Goal: Task Accomplishment & Management: Use online tool/utility

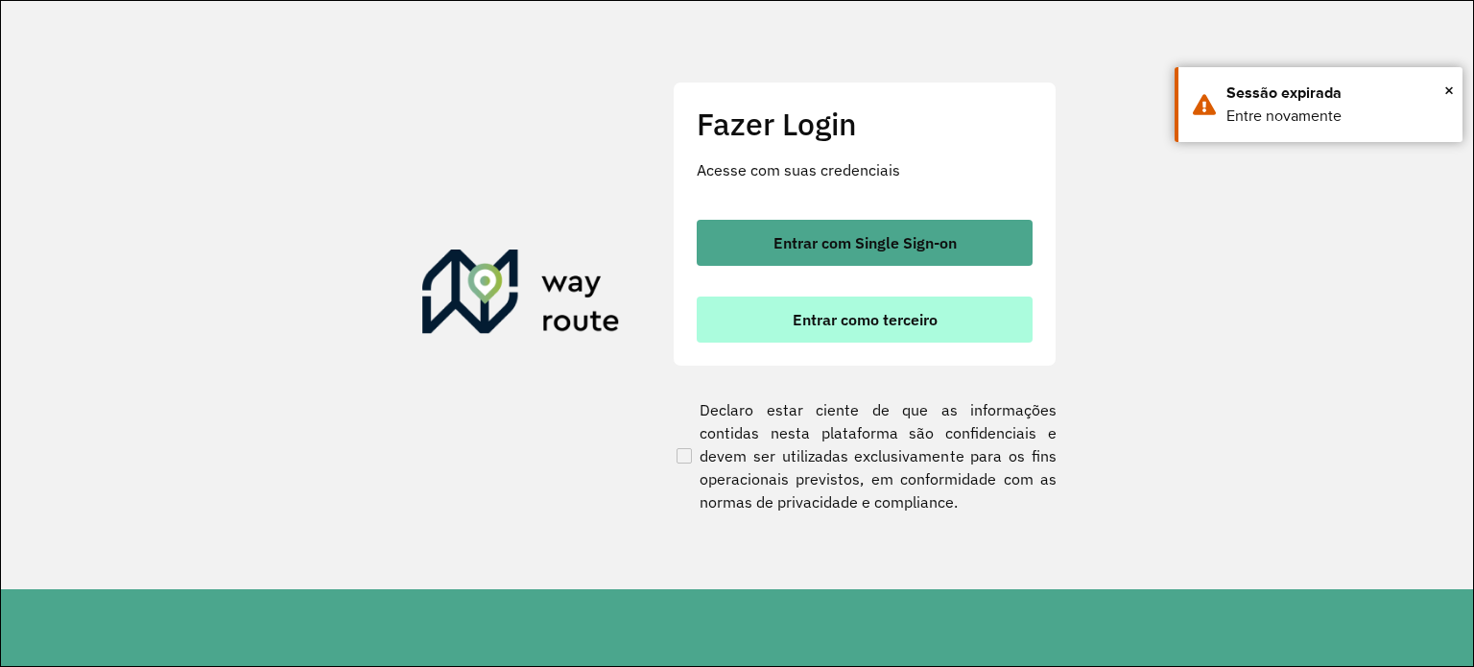
drag, startPoint x: 792, startPoint y: 311, endPoint x: 794, endPoint y: 301, distance: 10.0
click at [792, 303] on button "Entrar como terceiro" at bounding box center [865, 319] width 336 height 46
click at [782, 314] on button "Entrar como terceiro" at bounding box center [865, 319] width 336 height 46
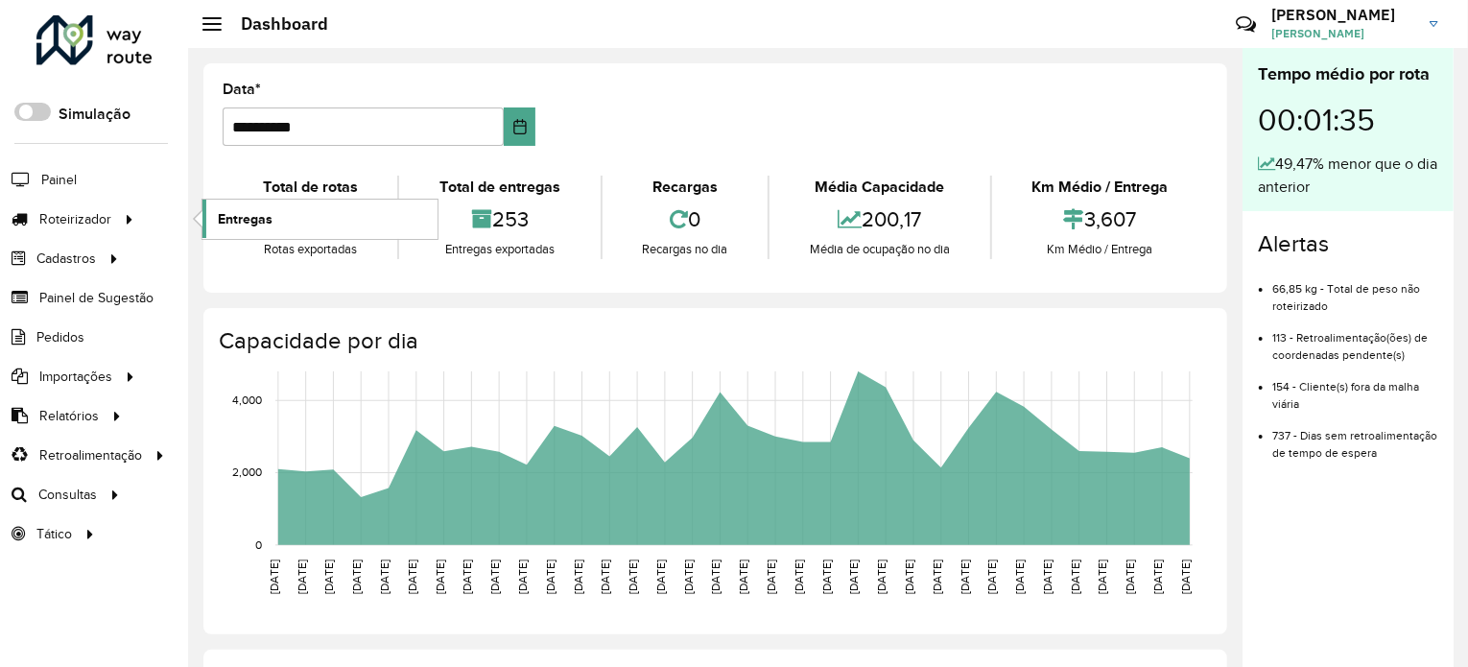
click at [224, 210] on span "Entregas" at bounding box center [245, 219] width 55 height 20
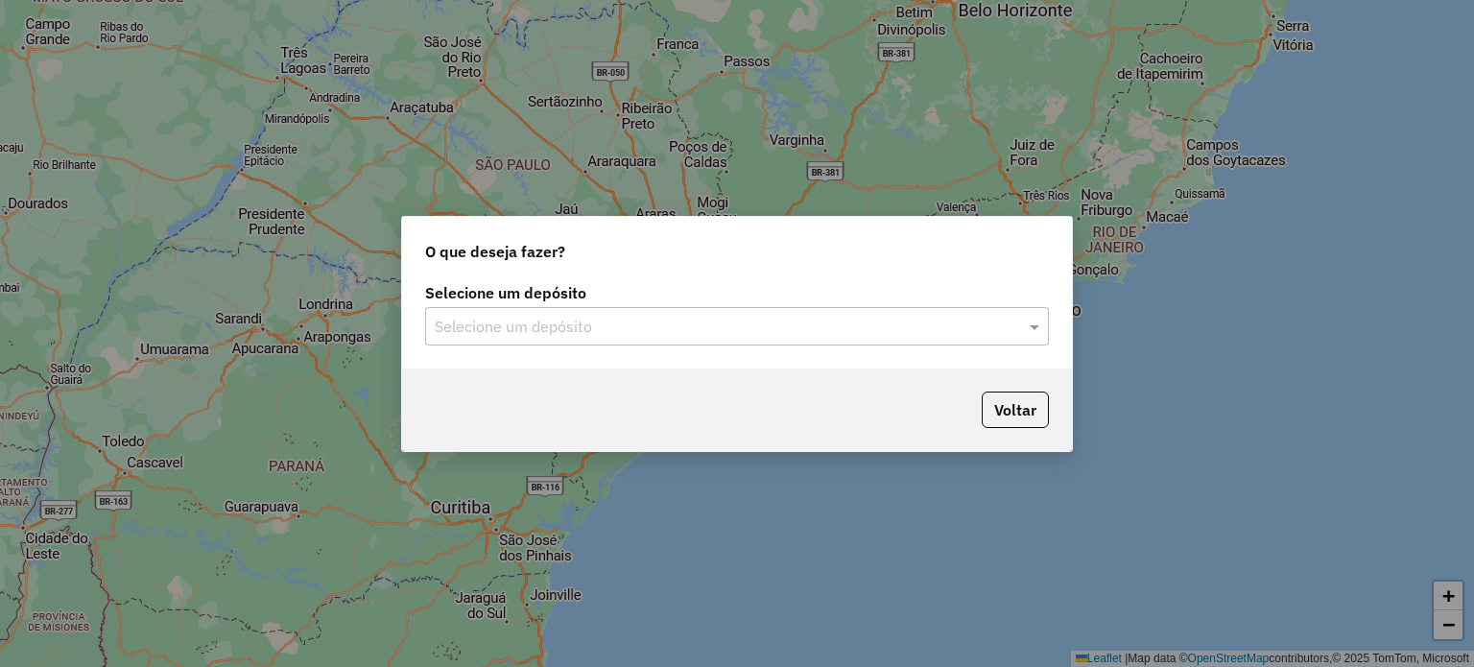
click at [1004, 319] on div at bounding box center [737, 326] width 624 height 25
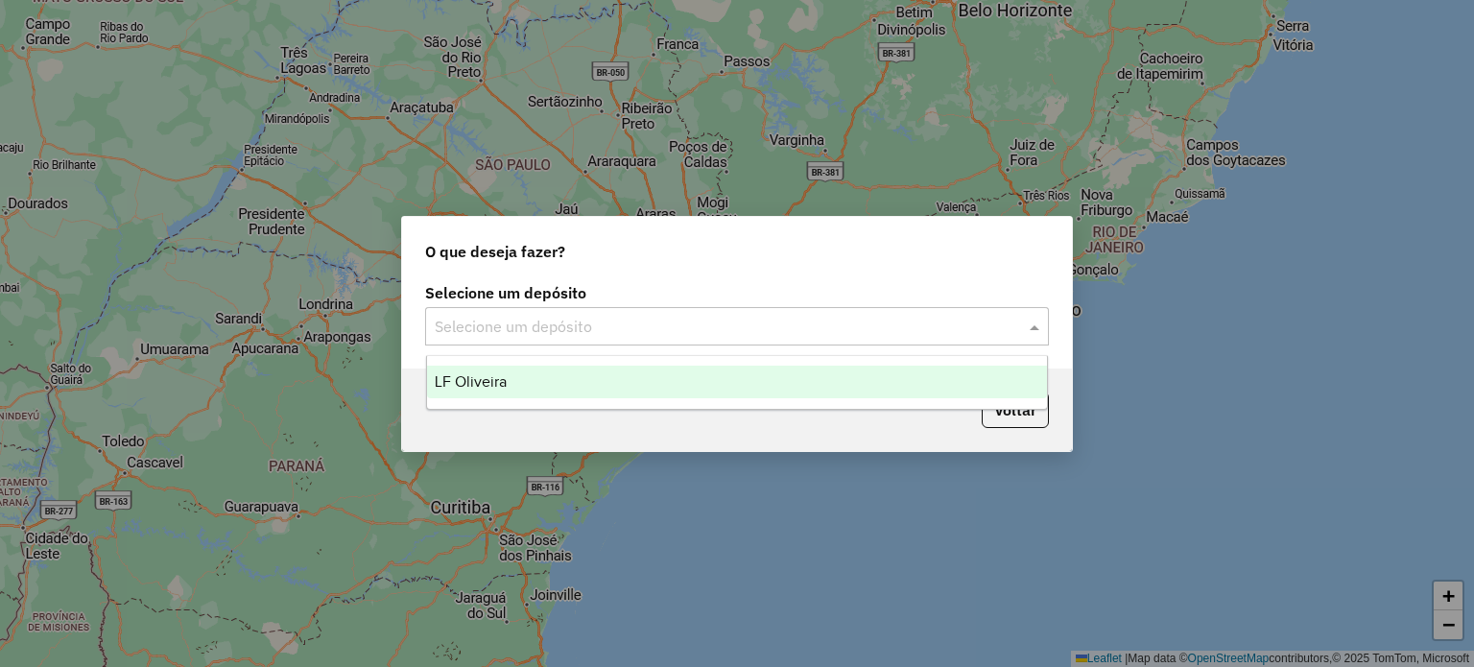
click at [959, 381] on div "LF Oliveira" at bounding box center [737, 382] width 621 height 33
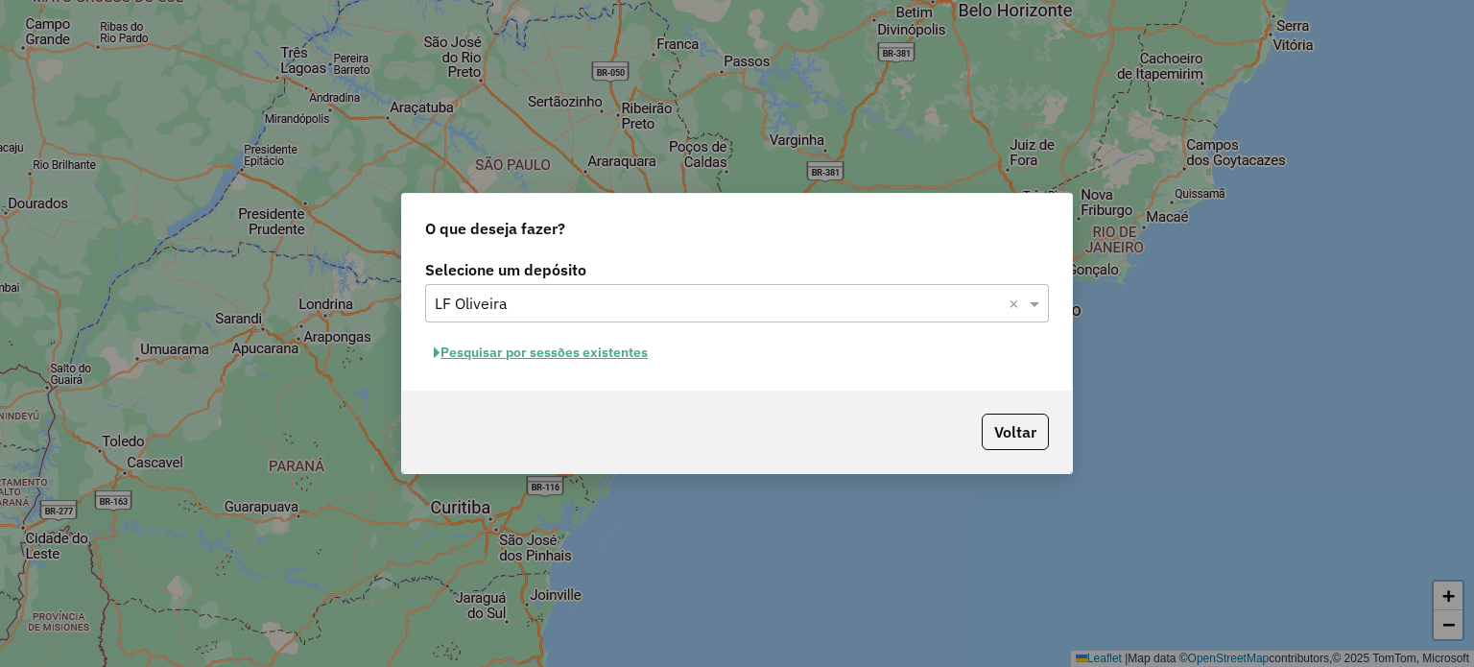
click at [521, 344] on button "Pesquisar por sessões existentes" at bounding box center [540, 353] width 231 height 30
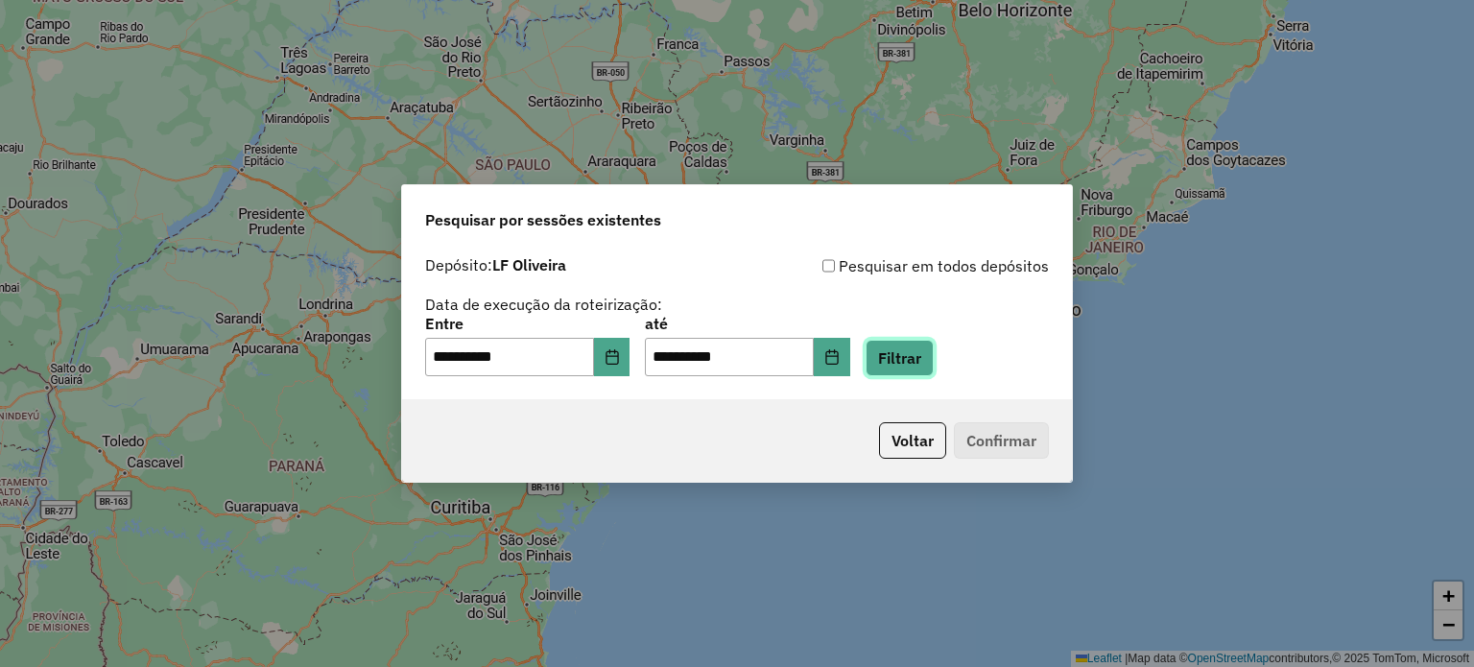
click at [933, 351] on button "Filtrar" at bounding box center [899, 358] width 68 height 36
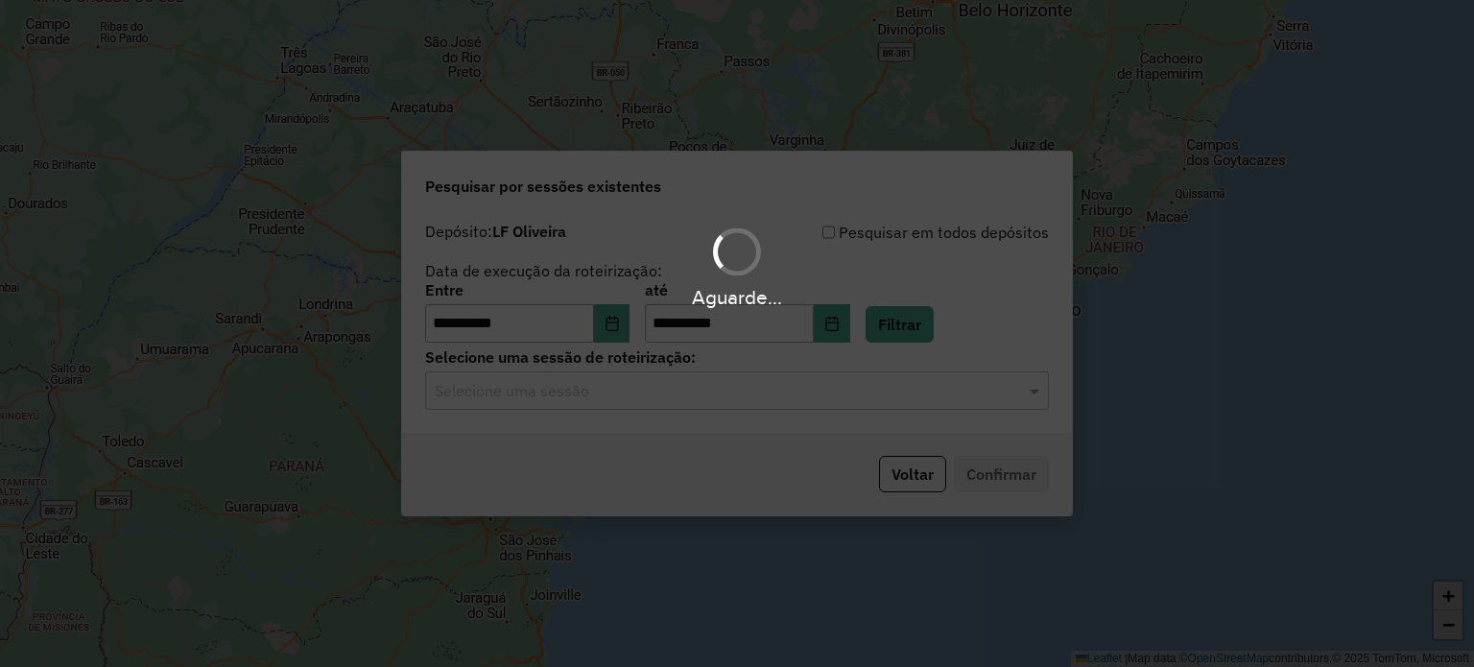
click at [520, 402] on input "text" at bounding box center [718, 391] width 566 height 23
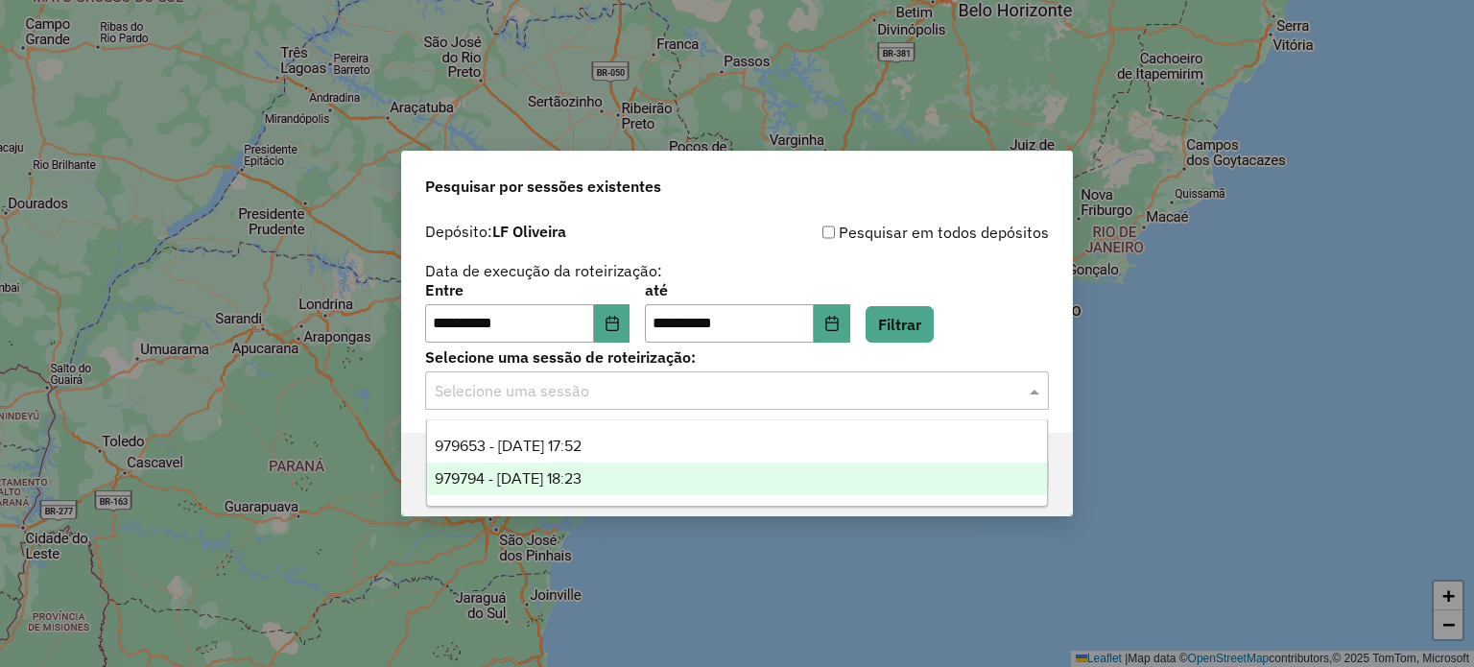
click at [669, 477] on div "979794 - 15/08/2025 18:23" at bounding box center [737, 478] width 621 height 33
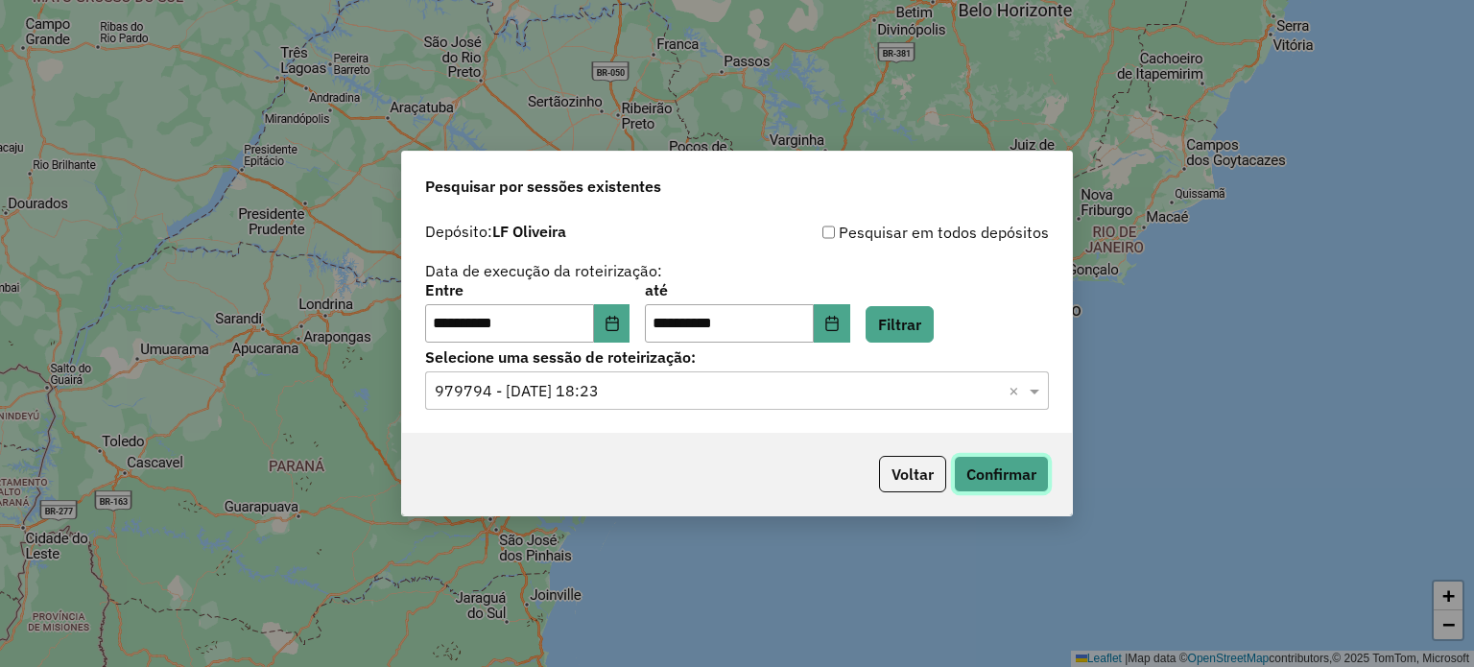
click at [1034, 483] on button "Confirmar" at bounding box center [1001, 474] width 95 height 36
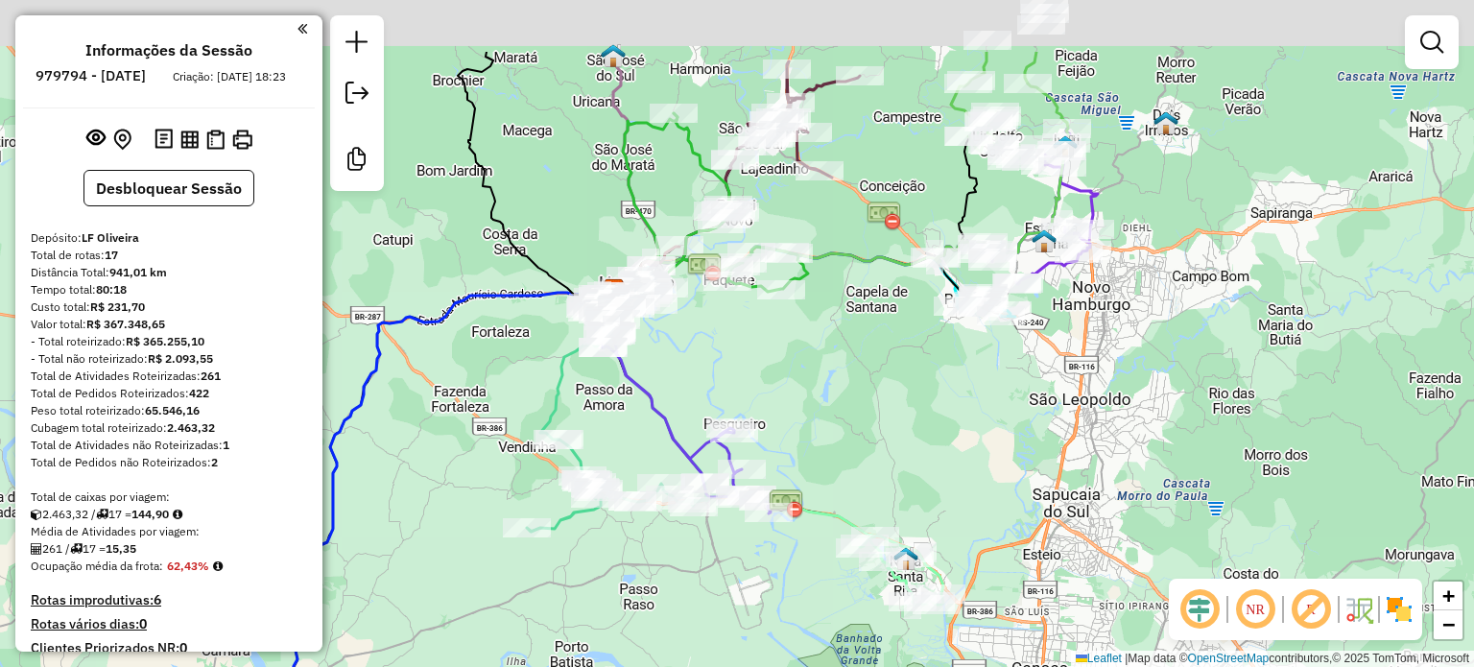
drag, startPoint x: 1094, startPoint y: 328, endPoint x: 936, endPoint y: 510, distance: 240.8
click at [936, 510] on div "Janela de atendimento Grade de atendimento Capacidade Transportadoras Veículos …" at bounding box center [737, 333] width 1474 height 667
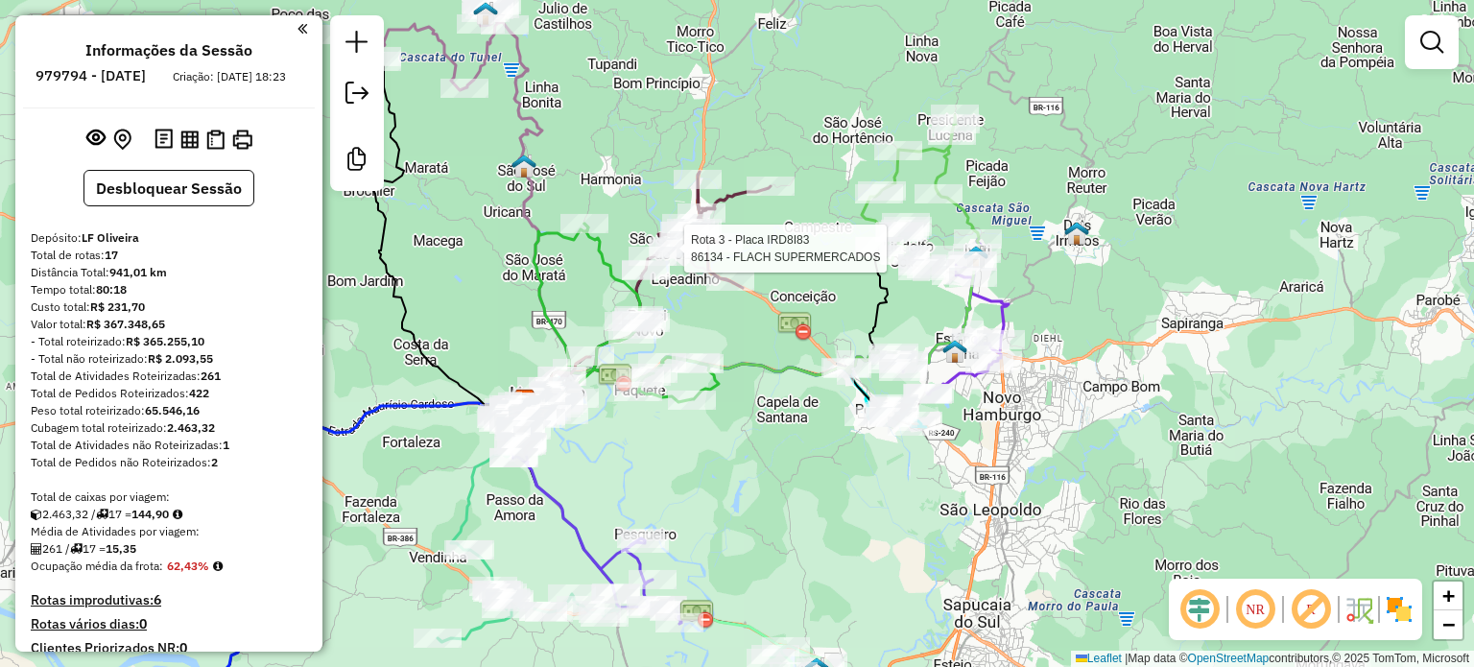
select select "**********"
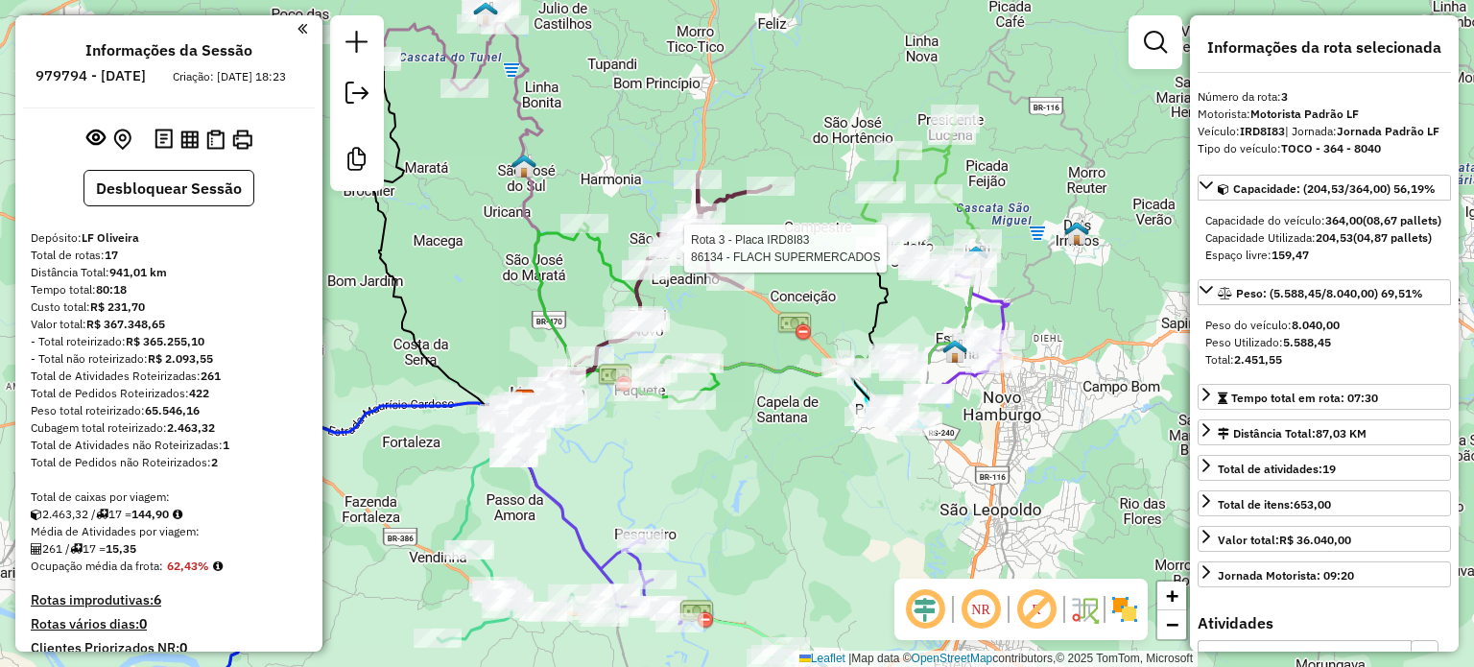
scroll to position [1028, 0]
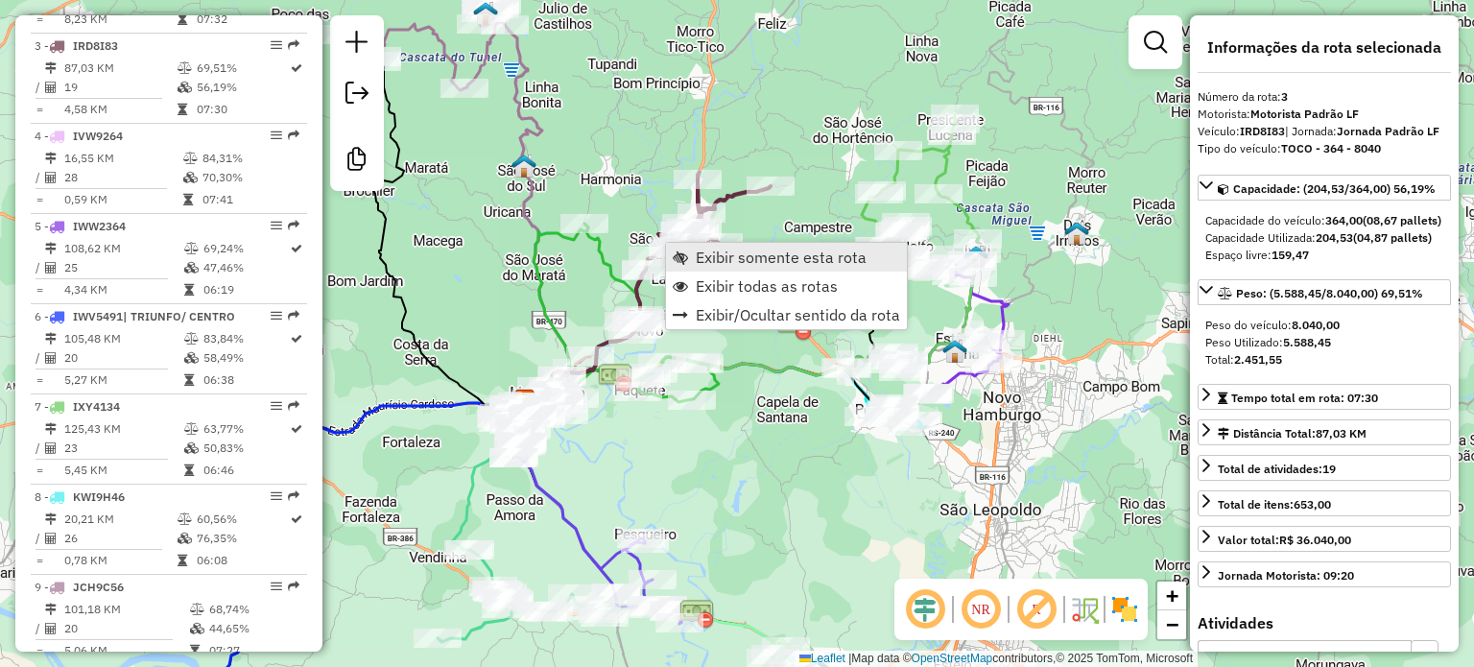
click at [697, 254] on span "Exibir somente esta rota" at bounding box center [781, 256] width 171 height 15
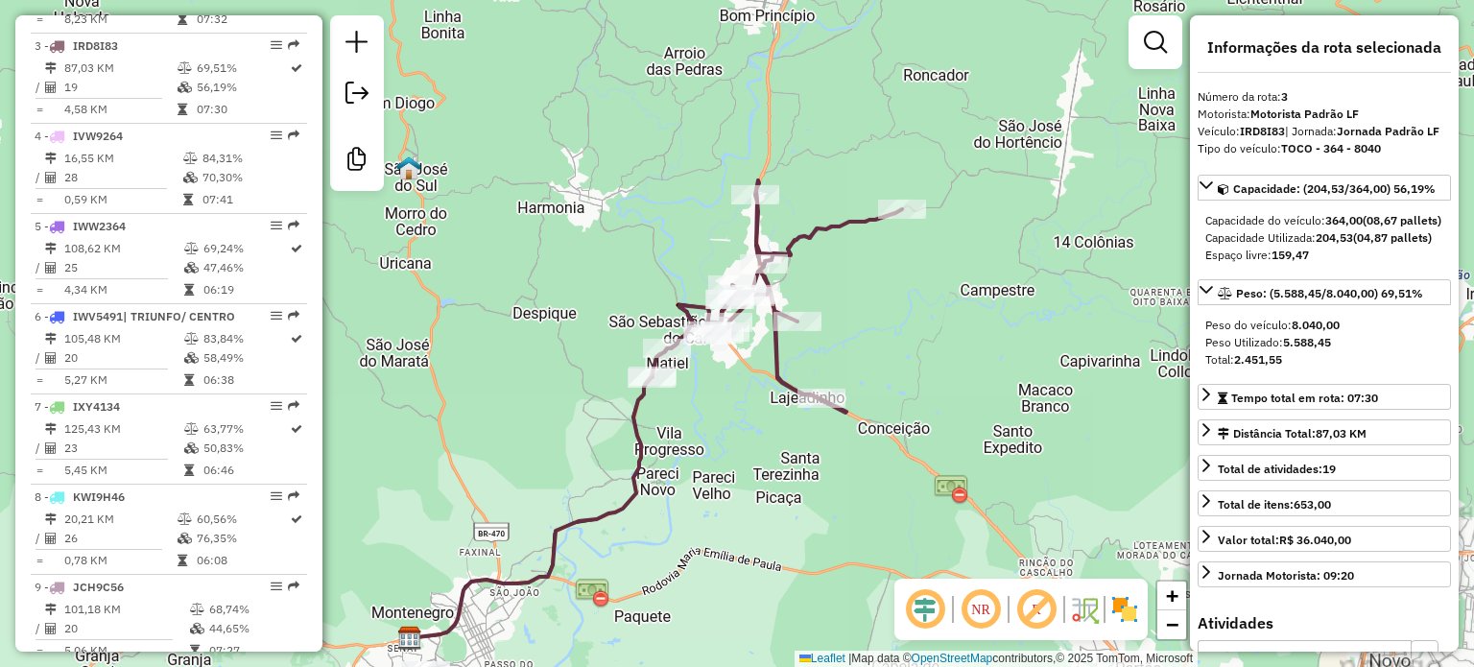
drag, startPoint x: 844, startPoint y: 359, endPoint x: 756, endPoint y: 444, distance: 122.8
click at [756, 444] on div "Janela de atendimento Grade de atendimento Capacidade Transportadoras Veículos …" at bounding box center [737, 333] width 1474 height 667
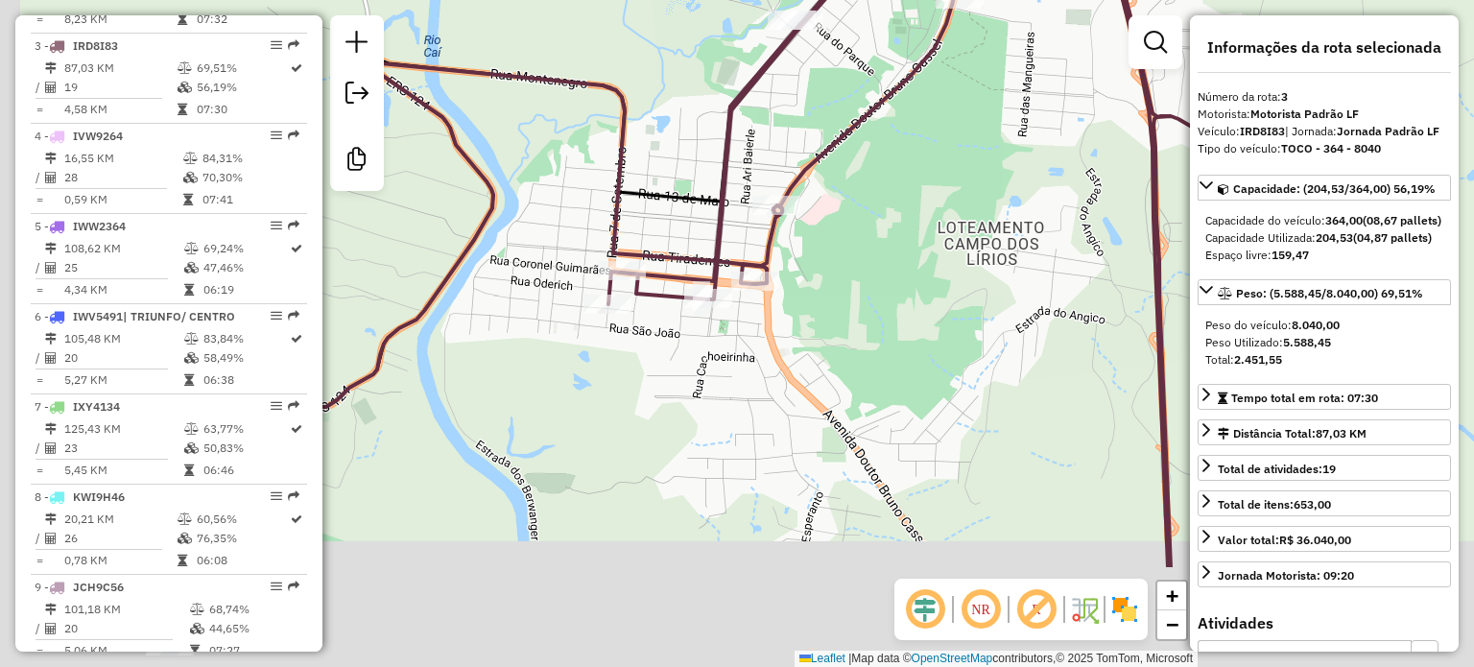
drag, startPoint x: 508, startPoint y: 526, endPoint x: 737, endPoint y: 359, distance: 282.9
click at [737, 359] on div "Janela de atendimento Grade de atendimento Capacidade Transportadoras Veículos …" at bounding box center [737, 333] width 1474 height 667
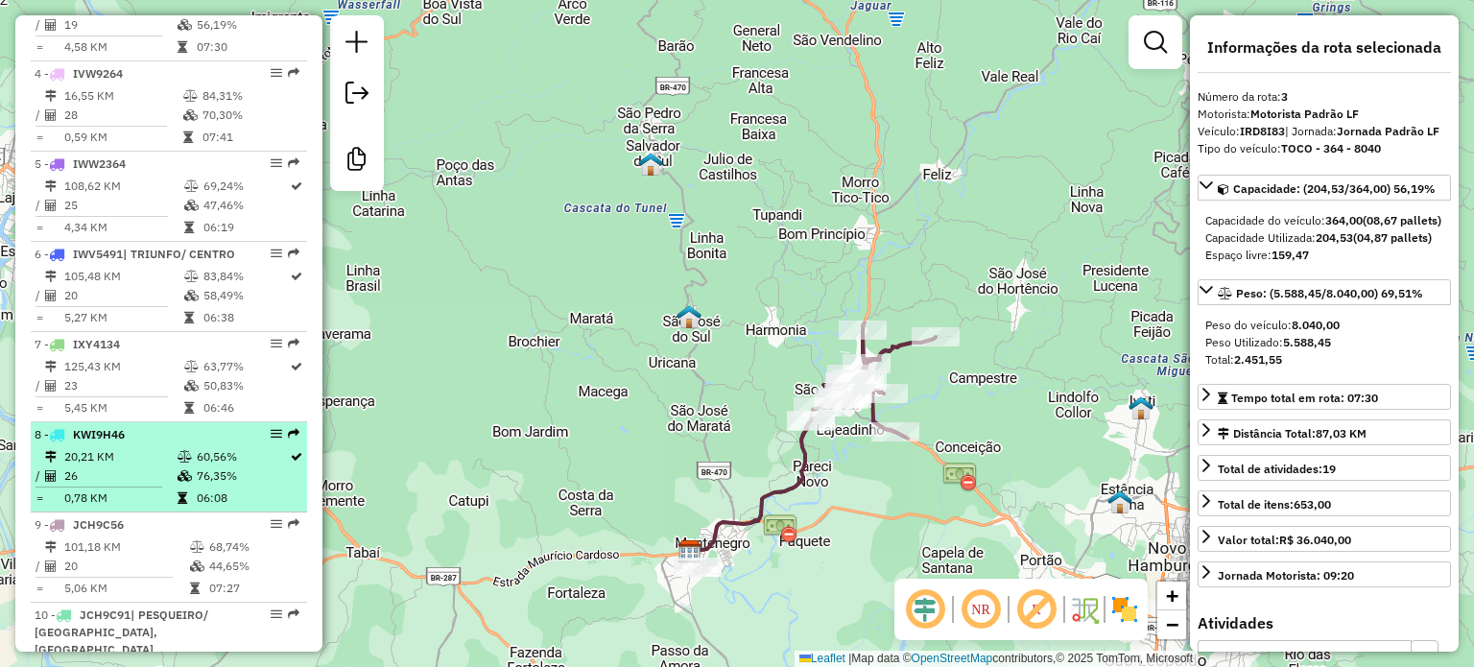
scroll to position [1124, 0]
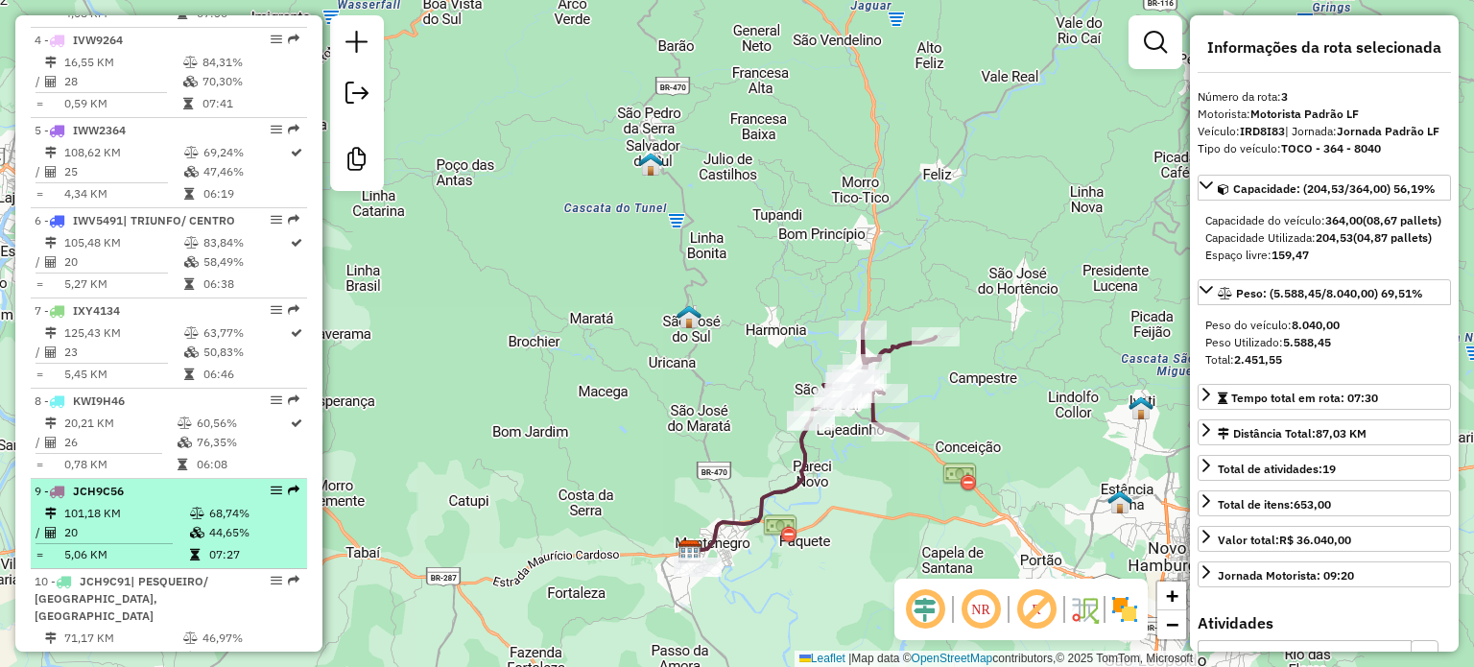
click at [108, 508] on td "101,18 KM" at bounding box center [126, 513] width 126 height 19
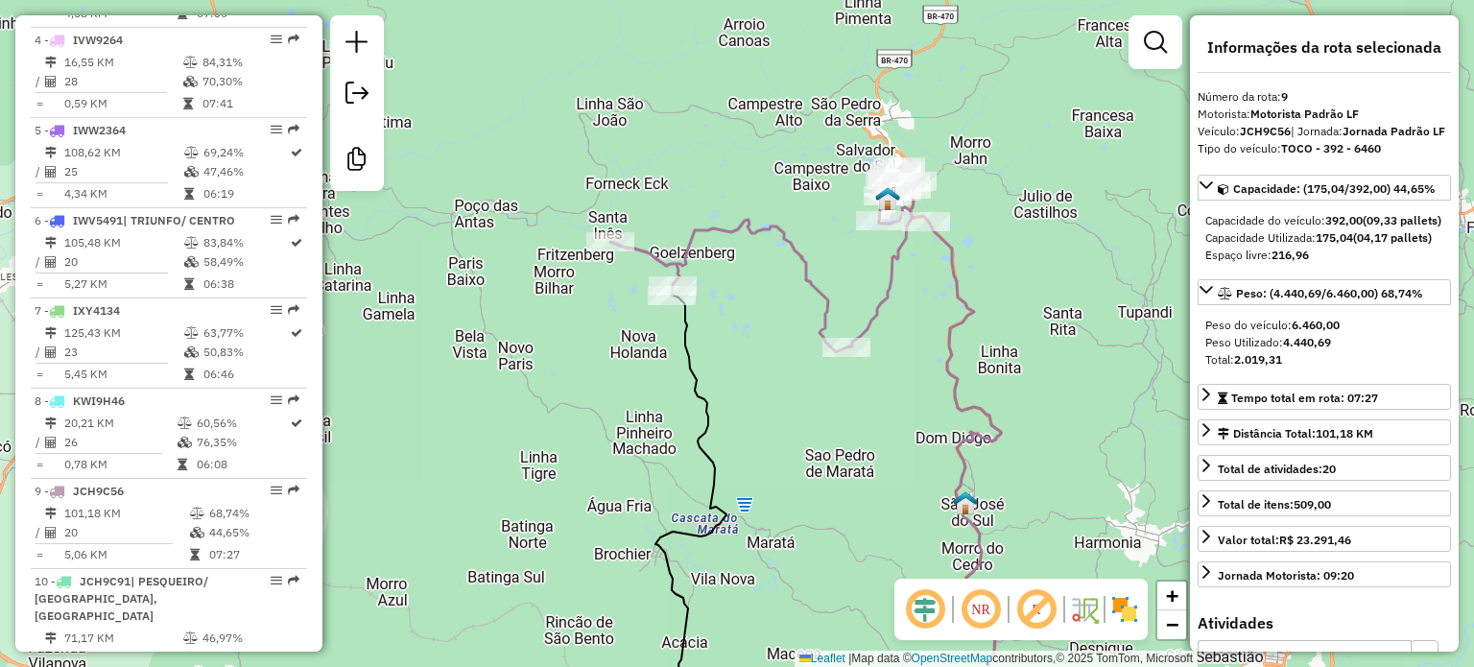
drag, startPoint x: 751, startPoint y: 128, endPoint x: 682, endPoint y: 354, distance: 236.7
click at [697, 367] on div "Janela de atendimento Grade de atendimento Capacidade Transportadoras Veículos …" at bounding box center [737, 333] width 1474 height 667
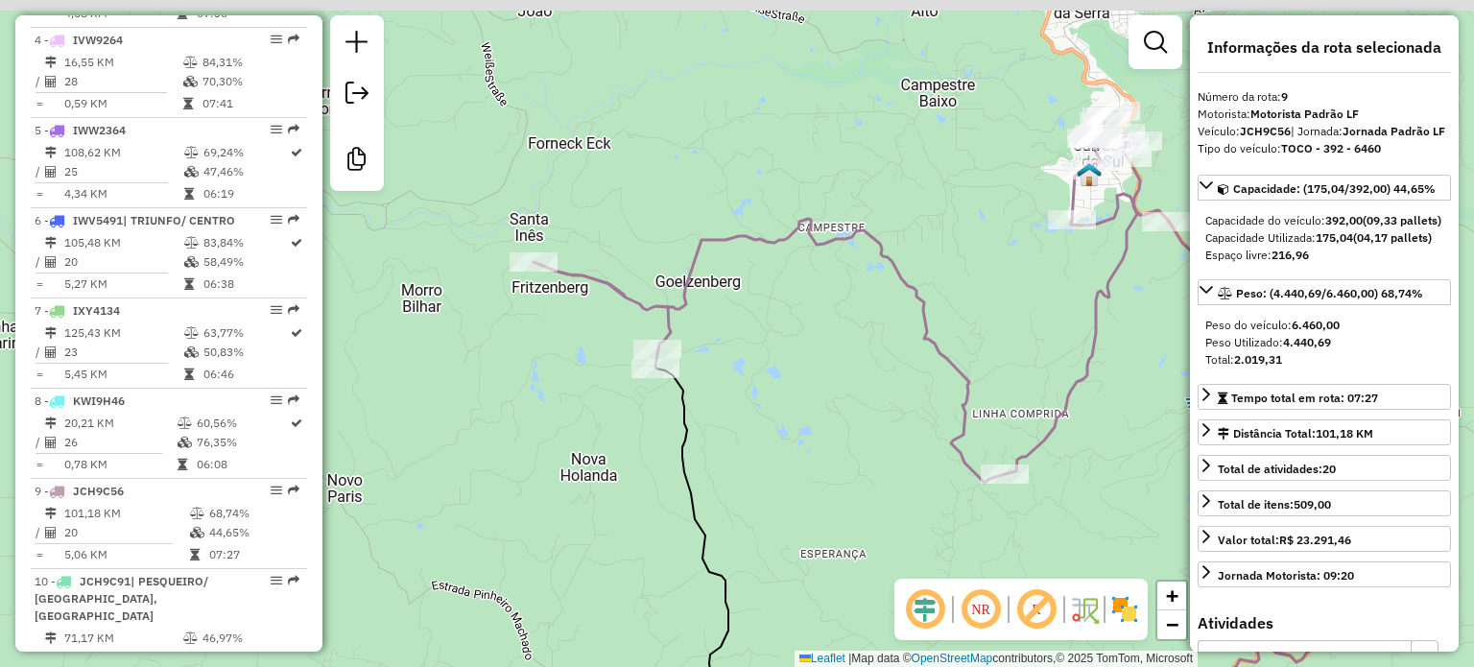
drag, startPoint x: 615, startPoint y: 367, endPoint x: 597, endPoint y: 392, distance: 30.9
click at [597, 392] on div "Janela de atendimento Grade de atendimento Capacidade Transportadoras Veículos …" at bounding box center [737, 333] width 1474 height 667
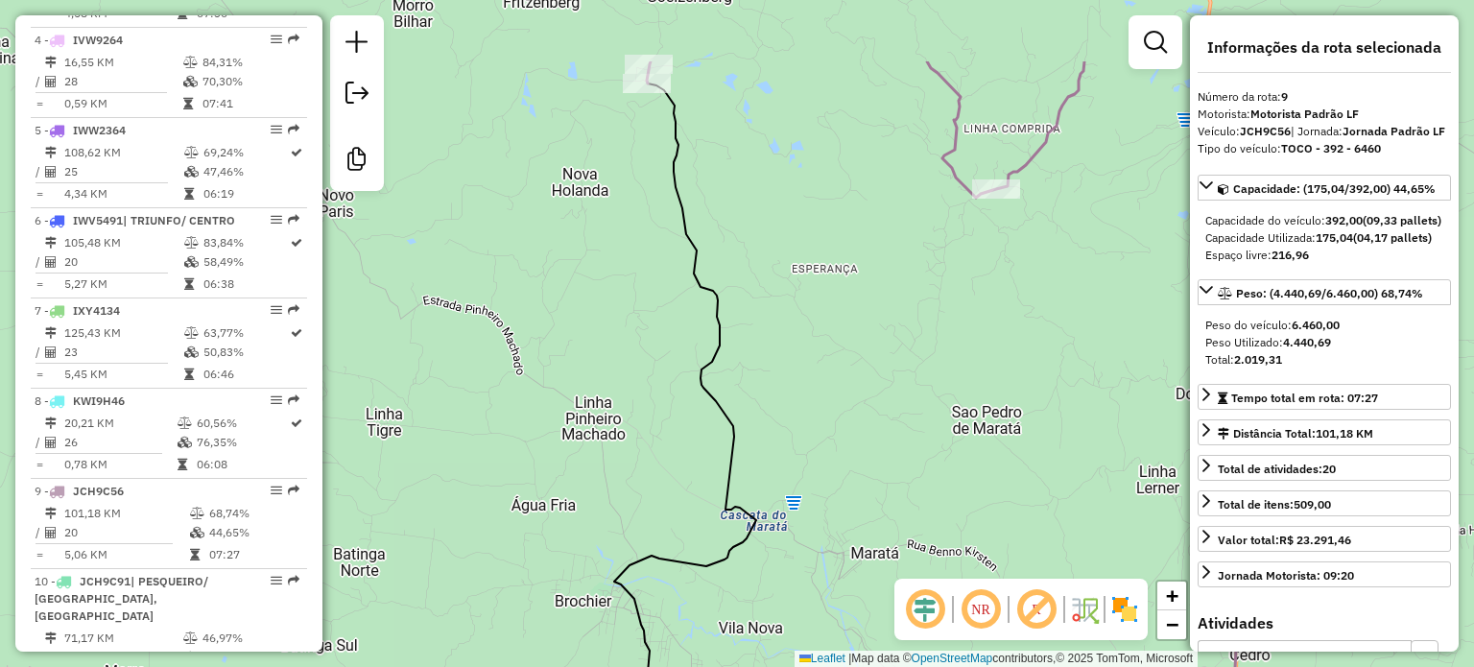
drag, startPoint x: 701, startPoint y: 182, endPoint x: 648, endPoint y: 313, distance: 141.1
click at [650, 319] on div "Janela de atendimento Grade de atendimento Capacidade Transportadoras Veículos …" at bounding box center [737, 333] width 1474 height 667
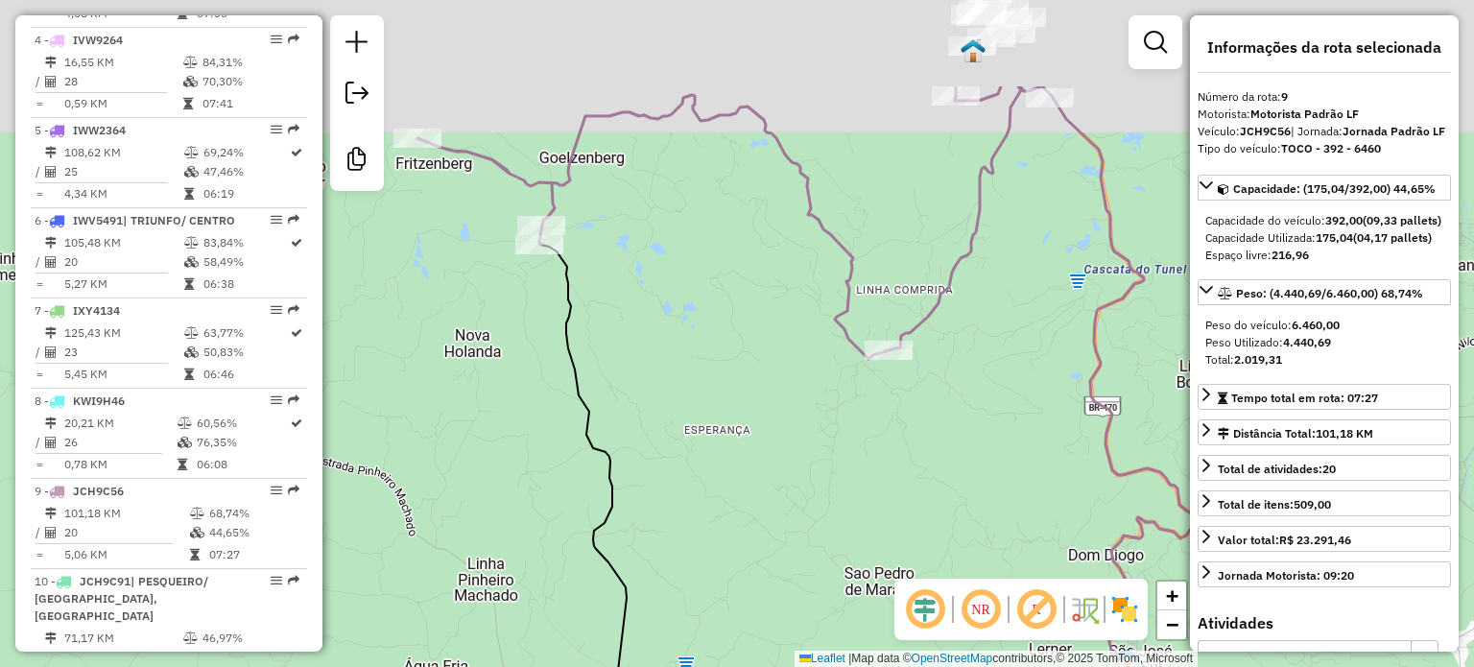
drag, startPoint x: 600, startPoint y: 225, endPoint x: 461, endPoint y: 468, distance: 279.3
click at [462, 467] on div "Janela de atendimento Grade de atendimento Capacidade Transportadoras Veículos …" at bounding box center [737, 333] width 1474 height 667
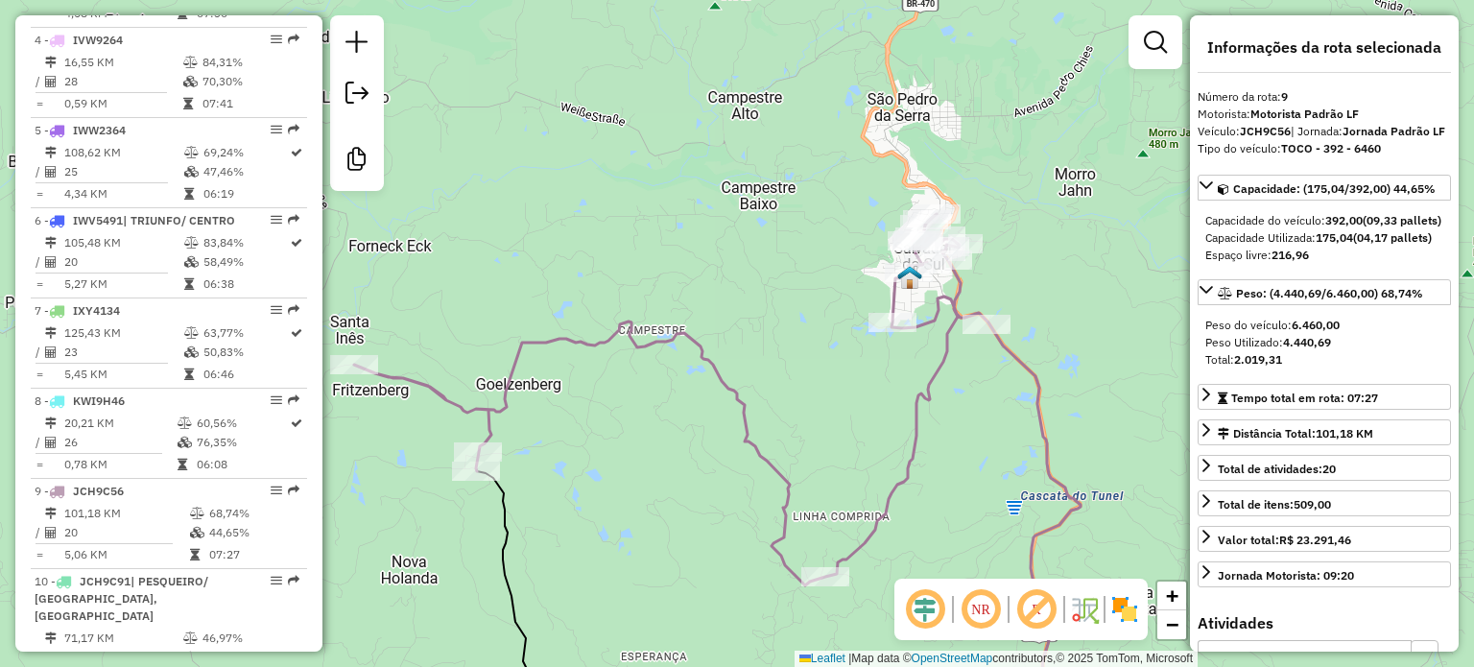
drag, startPoint x: 645, startPoint y: 378, endPoint x: 650, endPoint y: 476, distance: 98.0
click at [645, 478] on div "Janela de atendimento Grade de atendimento Capacidade Transportadoras Veículos …" at bounding box center [737, 333] width 1474 height 667
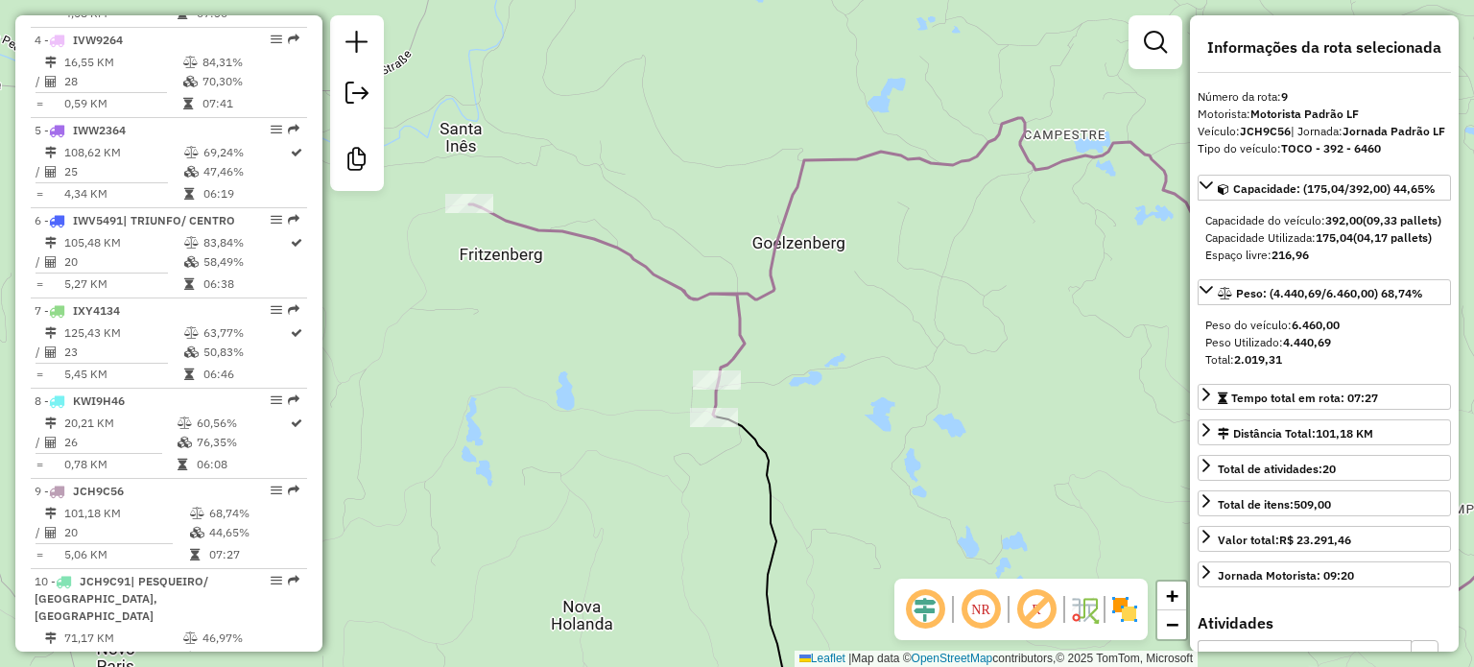
drag, startPoint x: 560, startPoint y: 481, endPoint x: 834, endPoint y: 437, distance: 277.0
click at [834, 437] on div "Janela de atendimento Grade de atendimento Capacidade Transportadoras Veículos …" at bounding box center [737, 333] width 1474 height 667
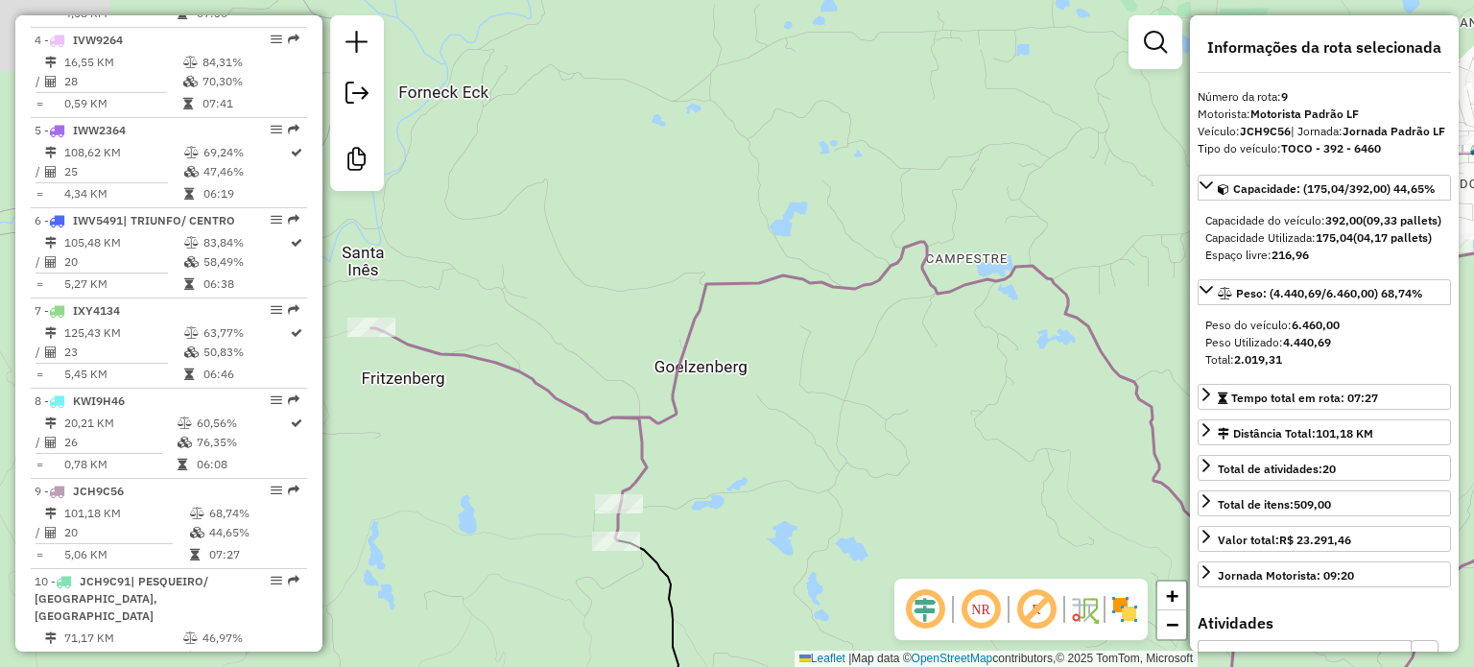
drag, startPoint x: 968, startPoint y: 319, endPoint x: 868, endPoint y: 440, distance: 156.7
click at [868, 444] on div "Janela de atendimento Grade de atendimento Capacidade Transportadoras Veículos …" at bounding box center [737, 333] width 1474 height 667
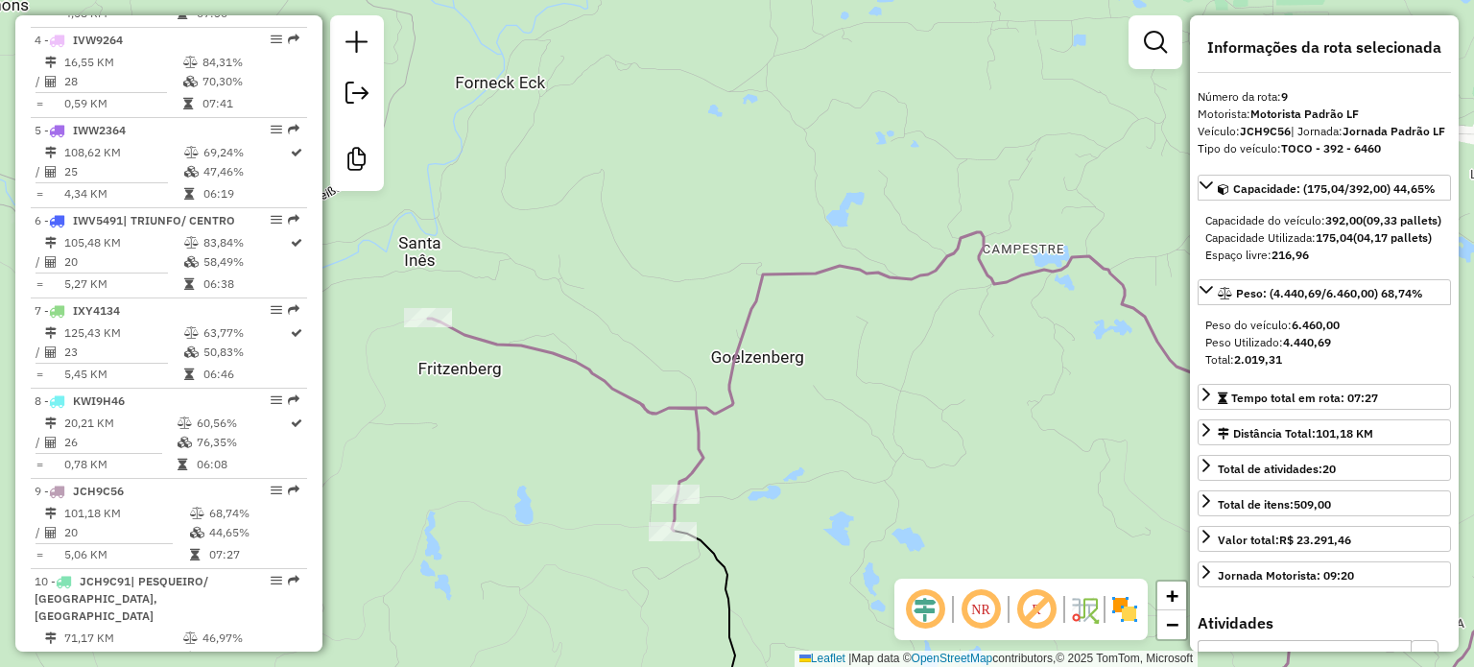
drag, startPoint x: 845, startPoint y: 405, endPoint x: 904, endPoint y: 394, distance: 59.5
click at [904, 394] on div "Janela de atendimento Grade de atendimento Capacidade Transportadoras Veículos …" at bounding box center [737, 333] width 1474 height 667
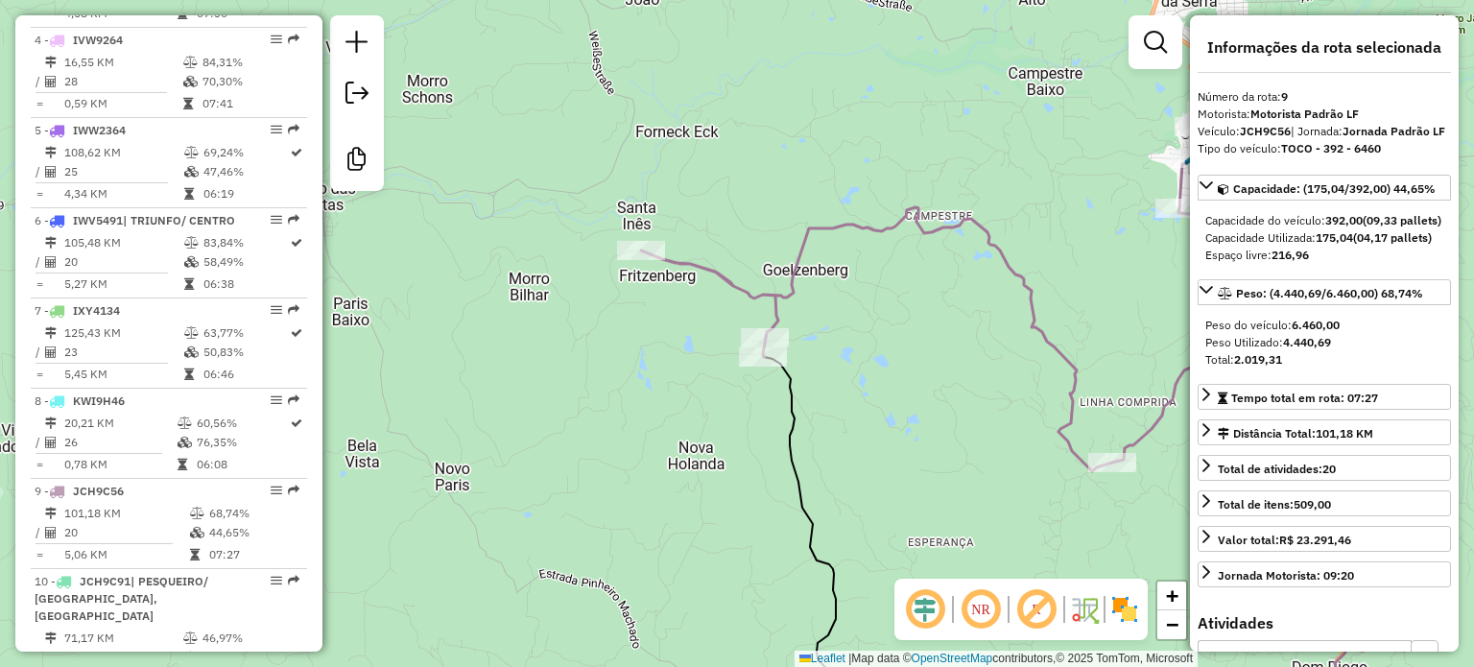
drag, startPoint x: 904, startPoint y: 311, endPoint x: 907, endPoint y: 404, distance: 93.1
click at [907, 404] on div "Janela de atendimento Grade de atendimento Capacidade Transportadoras Veículos …" at bounding box center [737, 333] width 1474 height 667
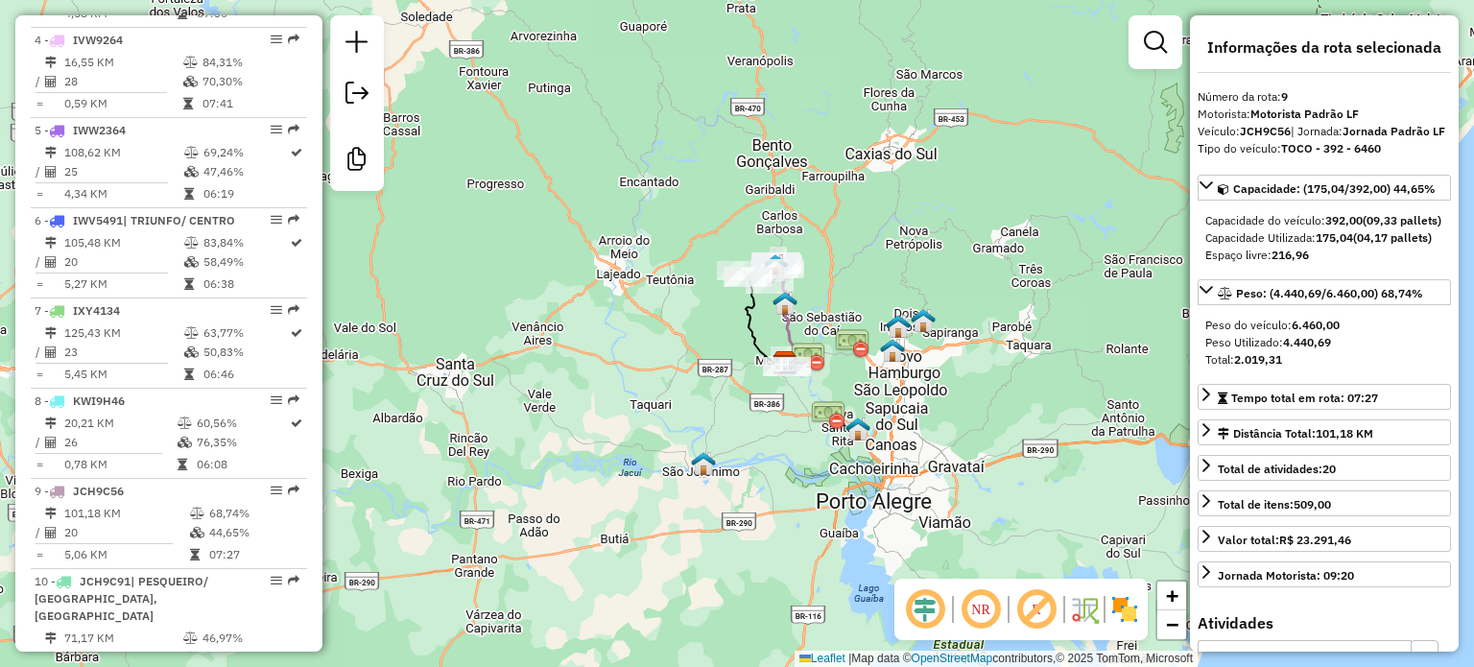
drag, startPoint x: 480, startPoint y: 525, endPoint x: 709, endPoint y: 336, distance: 297.1
click at [709, 336] on div "Janela de atendimento Grade de atendimento Capacidade Transportadoras Veículos …" at bounding box center [737, 333] width 1474 height 667
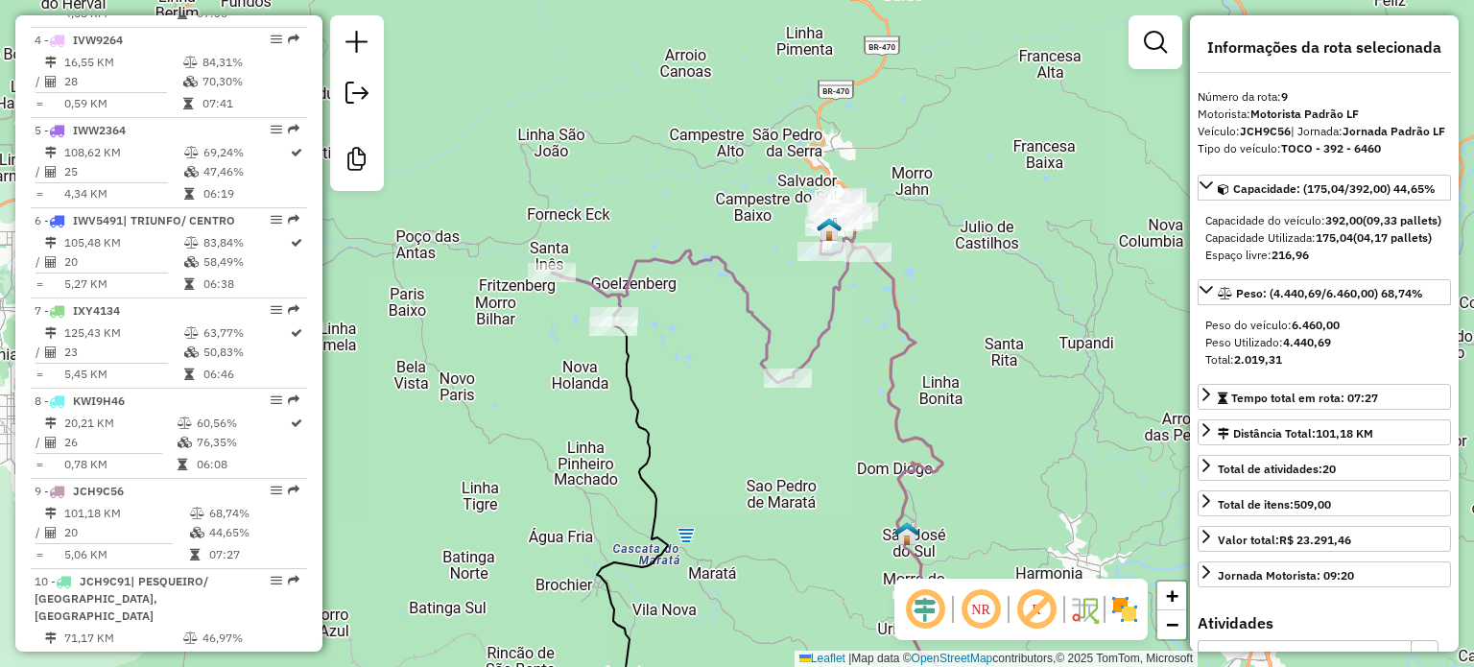
drag, startPoint x: 641, startPoint y: 177, endPoint x: 717, endPoint y: 190, distance: 77.0
click at [717, 190] on div "Janela de atendimento Grade de atendimento Capacidade Transportadoras Veículos …" at bounding box center [737, 333] width 1474 height 667
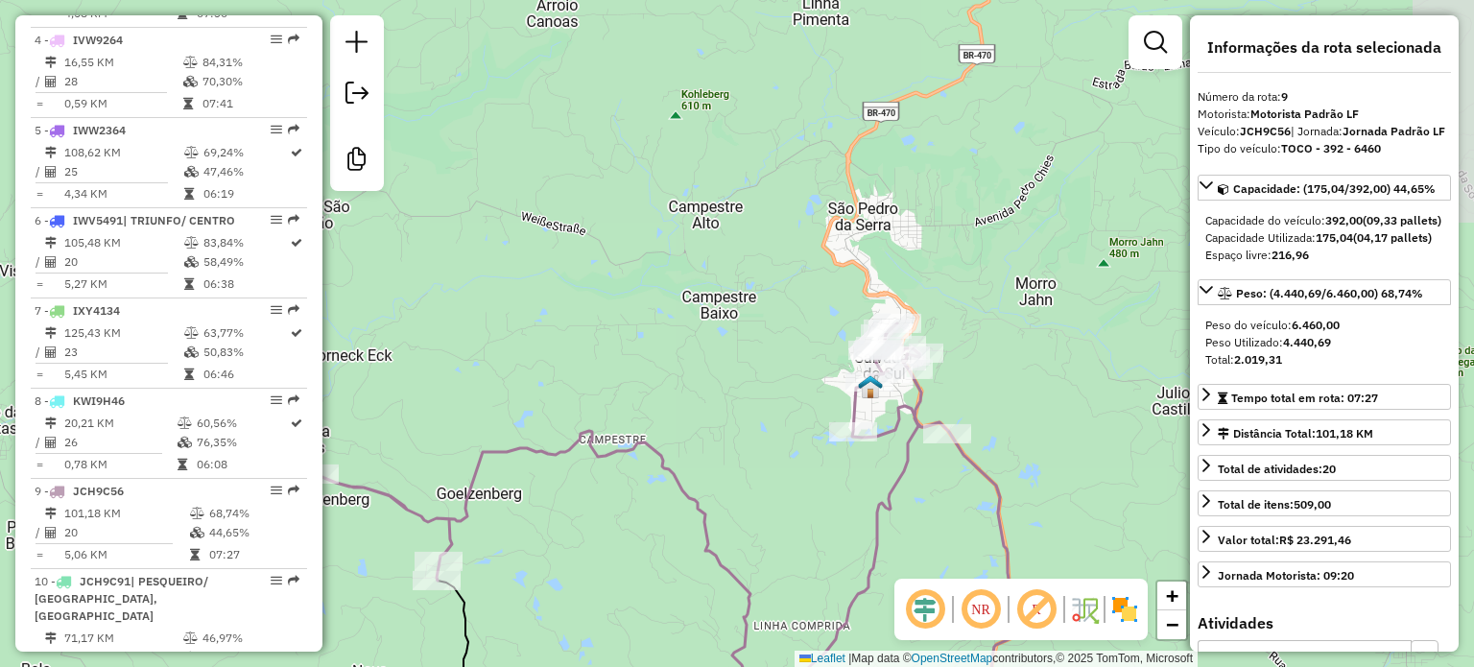
drag, startPoint x: 572, startPoint y: 325, endPoint x: 459, endPoint y: 462, distance: 177.9
click at [453, 469] on div "Janela de atendimento Grade de atendimento Capacidade Transportadoras Veículos …" at bounding box center [737, 333] width 1474 height 667
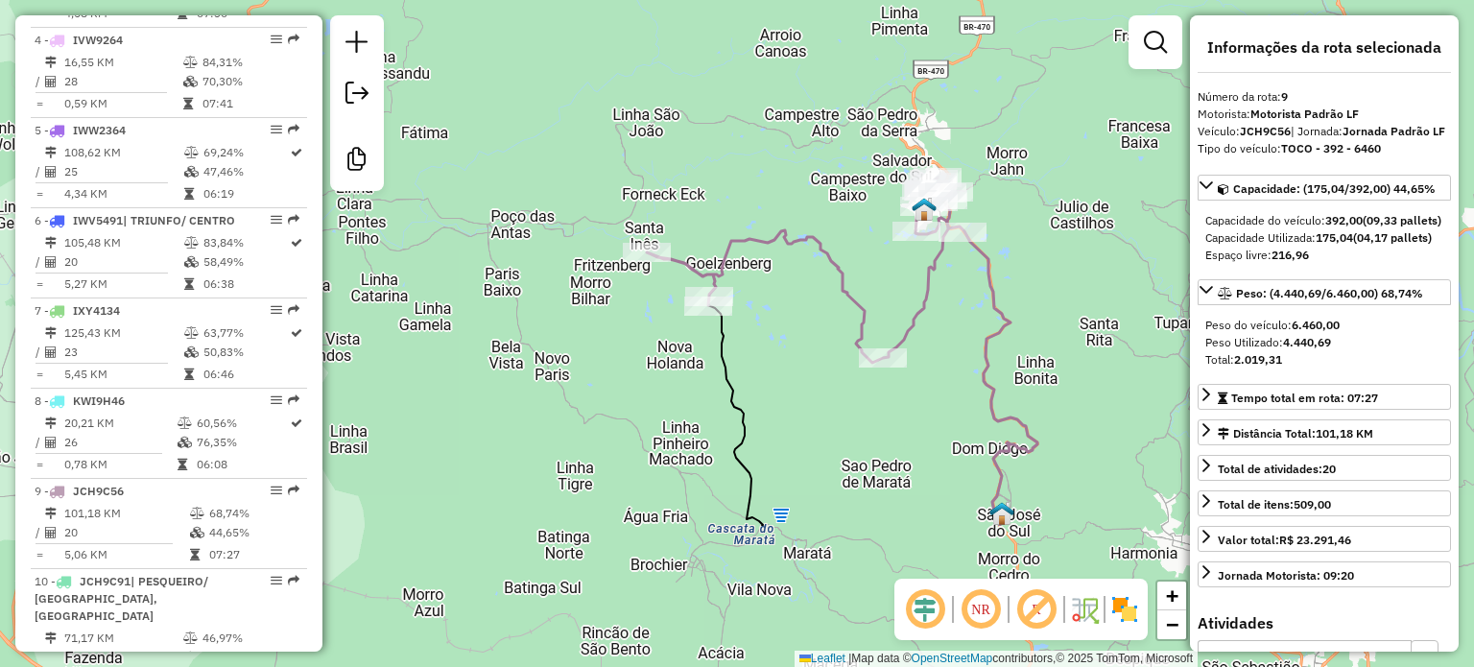
drag, startPoint x: 698, startPoint y: 486, endPoint x: 946, endPoint y: 285, distance: 319.2
click at [946, 285] on div "Janela de atendimento Grade de atendimento Capacidade Transportadoras Veículos …" at bounding box center [737, 333] width 1474 height 667
